Goal: Communication & Community: Answer question/provide support

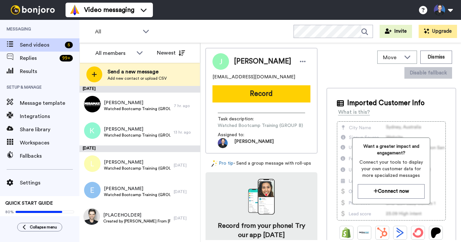
click at [225, 30] on div "All Invite Upgrade" at bounding box center [270, 31] width 382 height 23
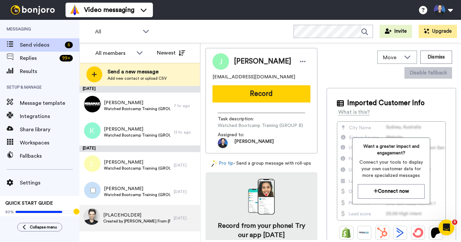
drag, startPoint x: 145, startPoint y: 196, endPoint x: 131, endPoint y: 220, distance: 27.9
click at [145, 196] on span "Watched Bootcamp Training (GROUP A)" at bounding box center [137, 194] width 67 height 5
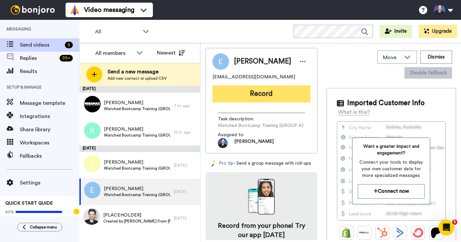
click at [252, 87] on button "Record" at bounding box center [261, 93] width 98 height 17
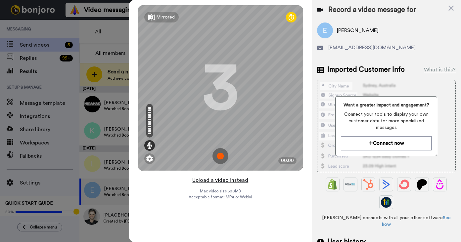
click at [240, 179] on button "Upload a video instead" at bounding box center [220, 180] width 60 height 9
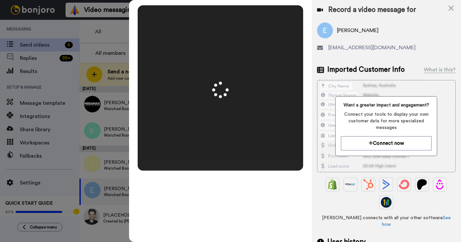
click at [297, 178] on div "Mirrored Redo 3 00:50" at bounding box center [220, 121] width 183 height 242
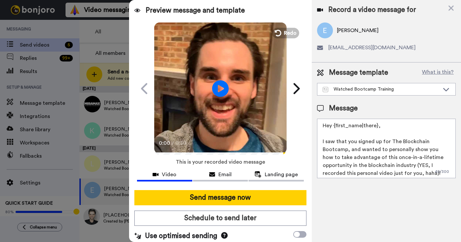
click at [254, 135] on video at bounding box center [220, 88] width 132 height 132
click at [269, 133] on video at bounding box center [220, 88] width 132 height 132
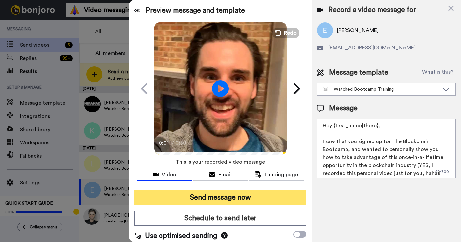
click at [280, 198] on button "Send message now" at bounding box center [220, 197] width 172 height 15
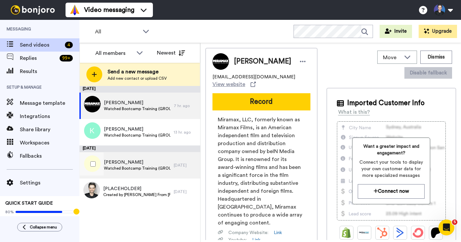
click at [181, 169] on div "Luis Fernando Watched Bootcamp Training (GROUP B) 1 day ago" at bounding box center [139, 165] width 121 height 26
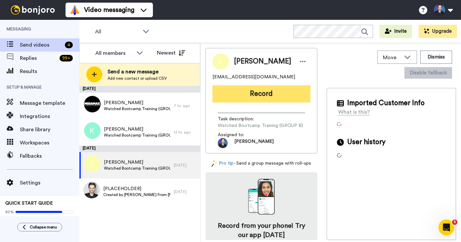
click at [271, 100] on button "Record" at bounding box center [261, 93] width 98 height 17
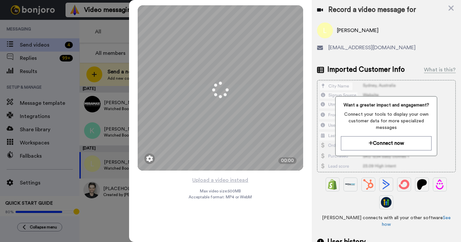
click at [263, 178] on div "Mirrored Redo 3 00:00 Upload a video instead Max video size: 500 MB Acceptable …" at bounding box center [220, 121] width 183 height 242
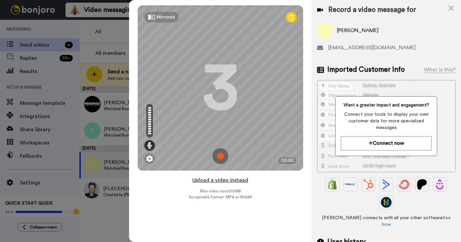
click at [231, 178] on button "Upload a video instead" at bounding box center [220, 180] width 60 height 9
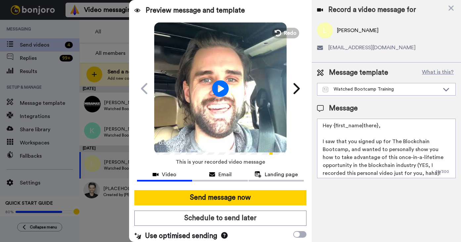
click at [240, 124] on video at bounding box center [220, 88] width 132 height 132
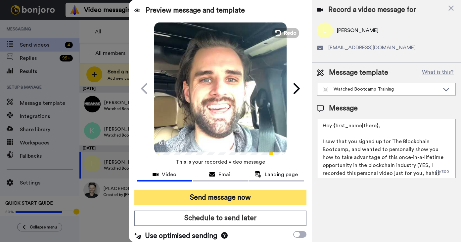
click at [256, 199] on button "Send message now" at bounding box center [220, 197] width 172 height 15
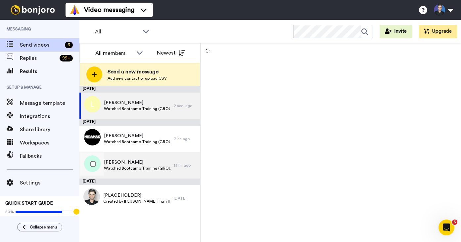
click at [162, 156] on div "Kelvin Watched Bootcamp Training (GROUP B)" at bounding box center [126, 165] width 94 height 26
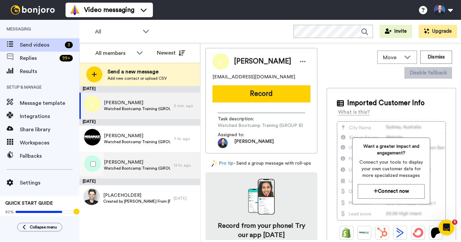
click at [152, 163] on span "[PERSON_NAME]" at bounding box center [137, 162] width 67 height 7
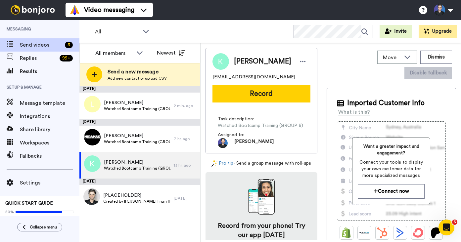
click at [270, 101] on button "Record" at bounding box center [261, 93] width 98 height 17
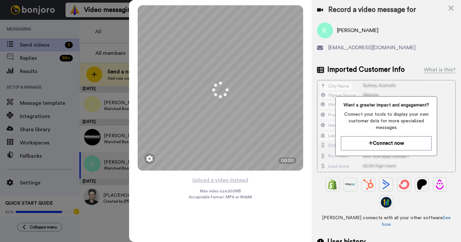
click at [261, 183] on div "Mirrored Redo 3 00:00 Upload a video instead Max video size: 500 MB Acceptable …" at bounding box center [220, 121] width 183 height 242
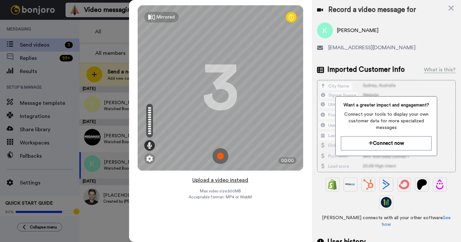
click at [245, 180] on button "Upload a video instead" at bounding box center [220, 180] width 60 height 9
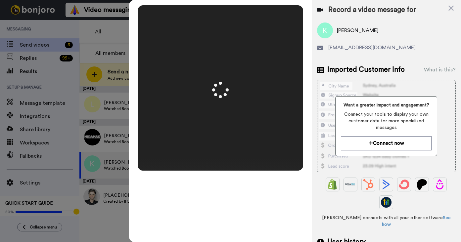
click at [308, 167] on div "Mirrored Redo 3 00:50" at bounding box center [220, 121] width 183 height 242
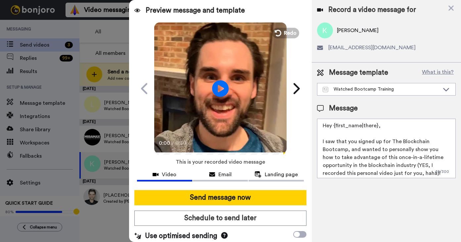
click at [241, 117] on video at bounding box center [220, 88] width 132 height 132
click at [242, 120] on video at bounding box center [220, 88] width 132 height 132
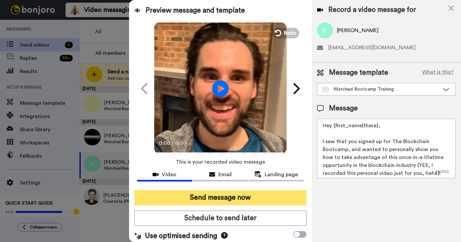
click at [243, 197] on button "Send message now" at bounding box center [220, 197] width 172 height 15
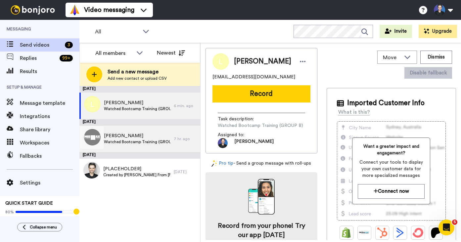
click at [133, 127] on div "[PERSON_NAME] Watched Bootcamp Training (GROUP B)" at bounding box center [126, 139] width 94 height 26
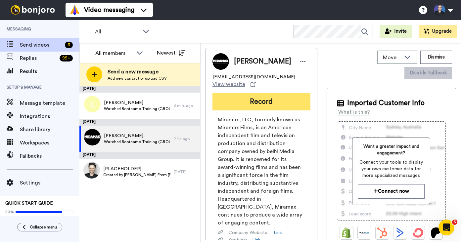
click at [231, 99] on button "Record" at bounding box center [261, 101] width 98 height 17
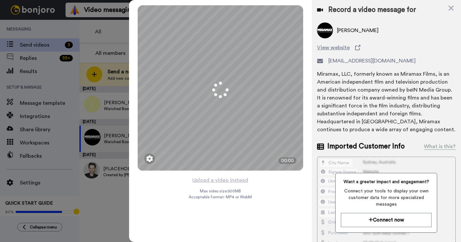
click at [262, 184] on div "Mirrored Redo 3 00:00 Upload a video instead Max video size: 500 MB Acceptable …" at bounding box center [220, 121] width 183 height 242
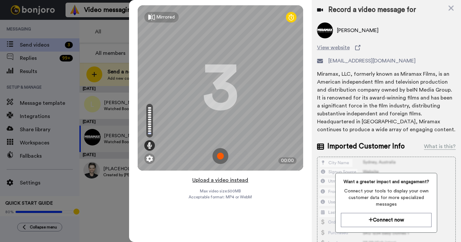
click at [241, 180] on button "Upload a video instead" at bounding box center [220, 180] width 60 height 9
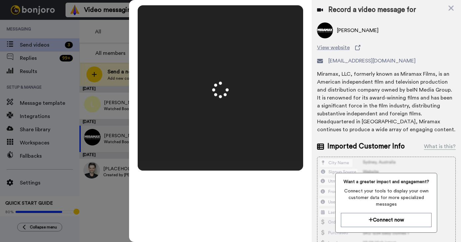
click at [314, 184] on div "Record a video message for [PERSON_NAME] View website [EMAIL_ADDRESS][DOMAIN_NA…" at bounding box center [386, 174] width 149 height 349
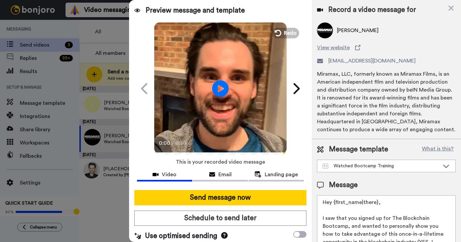
click at [247, 69] on video at bounding box center [220, 88] width 132 height 132
drag, startPoint x: 244, startPoint y: 121, endPoint x: 240, endPoint y: 134, distance: 14.0
click at [244, 121] on video at bounding box center [220, 88] width 132 height 132
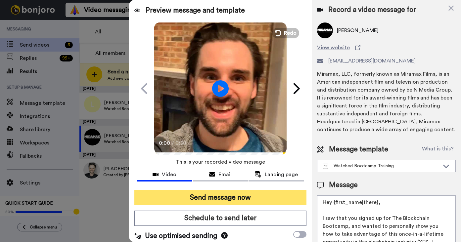
click at [240, 199] on button "Send message now" at bounding box center [220, 197] width 172 height 15
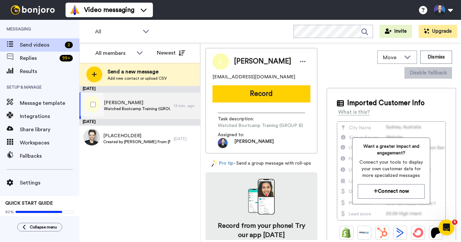
click at [140, 101] on span "[PERSON_NAME]" at bounding box center [137, 103] width 67 height 7
click at [277, 85] on div "Luis Fernando lufece2012@hotmail.com Record Task description : Watched Bootcamp…" at bounding box center [262, 101] width 112 height 106
drag, startPoint x: 278, startPoint y: 96, endPoint x: 277, endPoint y: 100, distance: 3.4
click at [278, 96] on button "Record" at bounding box center [261, 93] width 98 height 17
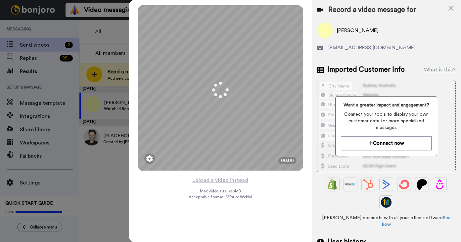
click at [262, 179] on div "Mirrored Redo 3 00:00 Upload a video instead Max video size: 500 MB Acceptable …" at bounding box center [220, 121] width 183 height 242
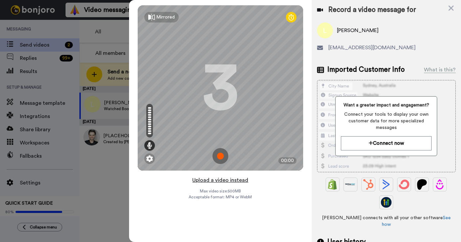
click at [237, 180] on button "Upload a video instead" at bounding box center [220, 180] width 60 height 9
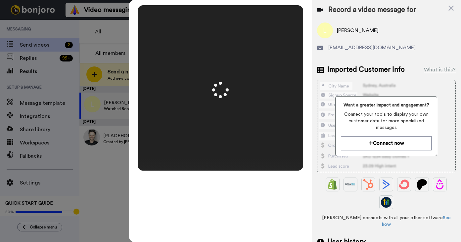
click at [313, 167] on div "Record a video message for Luis Fernando lufece2012@hotmail.com Imported Custom…" at bounding box center [386, 136] width 149 height 272
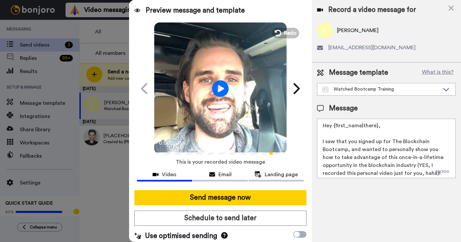
click at [230, 62] on video at bounding box center [220, 88] width 132 height 132
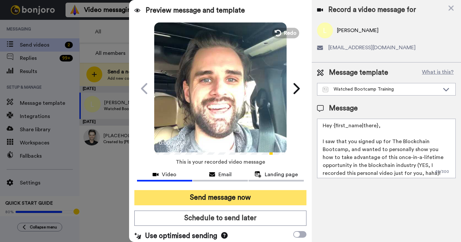
click at [231, 198] on button "Send message now" at bounding box center [220, 197] width 172 height 15
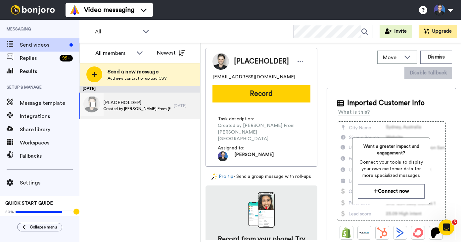
drag, startPoint x: 170, startPoint y: 108, endPoint x: 246, endPoint y: 77, distance: 81.6
click at [170, 108] on div "[PLACEHOLDER] Created by [PERSON_NAME] From [PERSON_NAME][GEOGRAPHIC_DATA]" at bounding box center [126, 106] width 94 height 26
drag, startPoint x: 270, startPoint y: 78, endPoint x: 207, endPoint y: 77, distance: 63.2
click at [207, 77] on div "[PLACEHOLDER] [EMAIL_ADDRESS][DOMAIN_NAME] Record Task description : Created by…" at bounding box center [262, 107] width 112 height 119
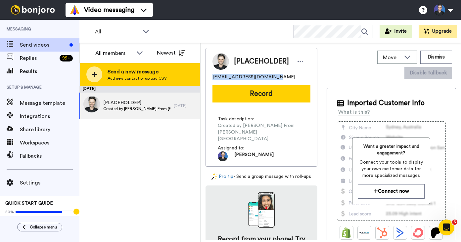
copy span "[EMAIL_ADDRESS][DOMAIN_NAME]"
click at [187, 76] on div "Send a new message Add new contact or upload CSV" at bounding box center [140, 74] width 120 height 23
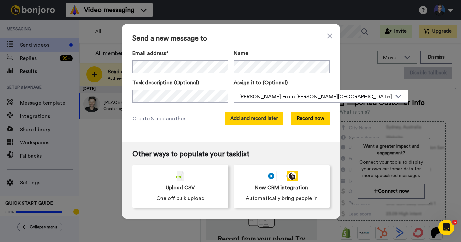
click at [251, 121] on button "Add and record later" at bounding box center [254, 118] width 58 height 13
